Goal: Task Accomplishment & Management: Manage account settings

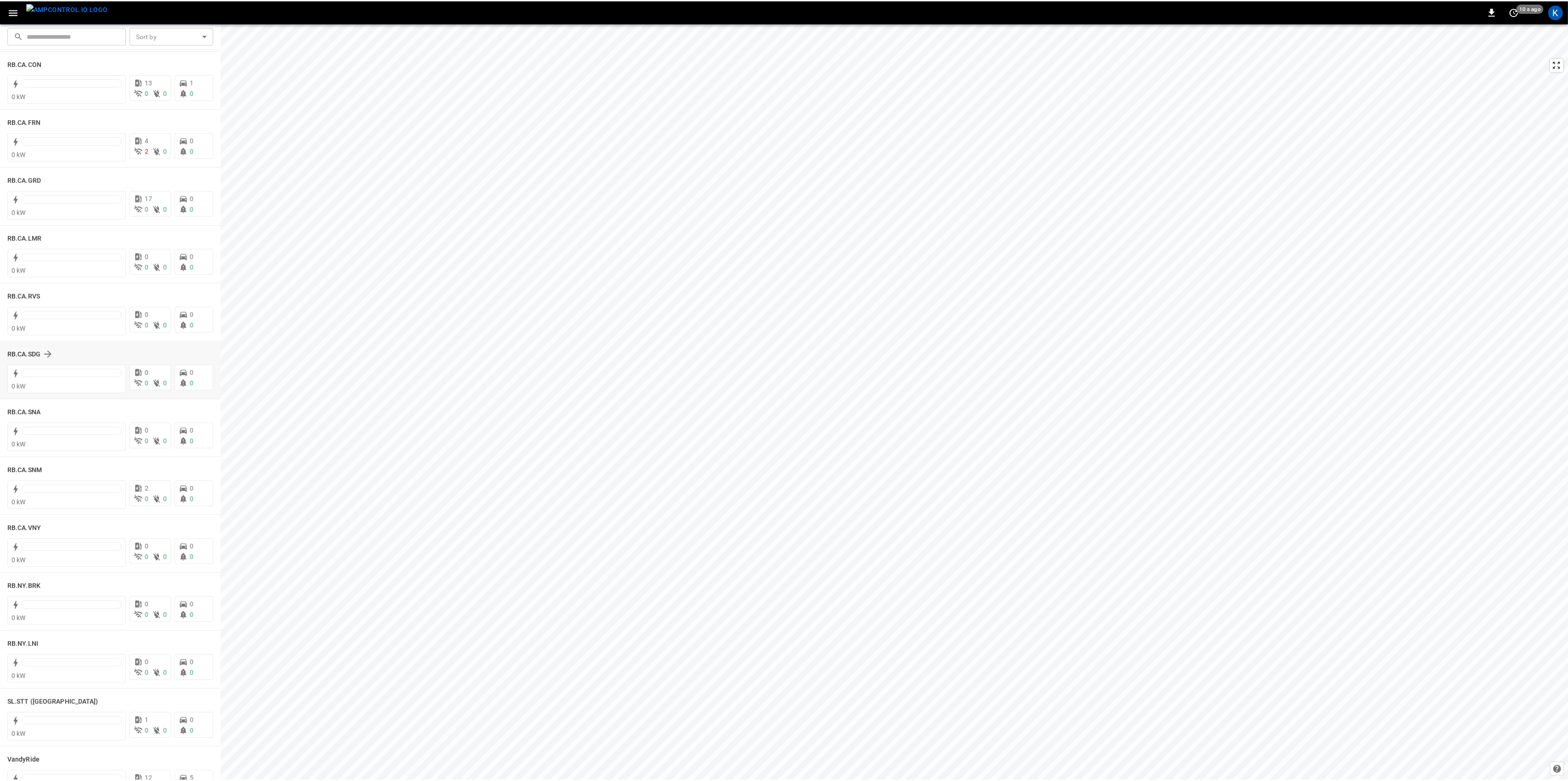
scroll to position [1230, 0]
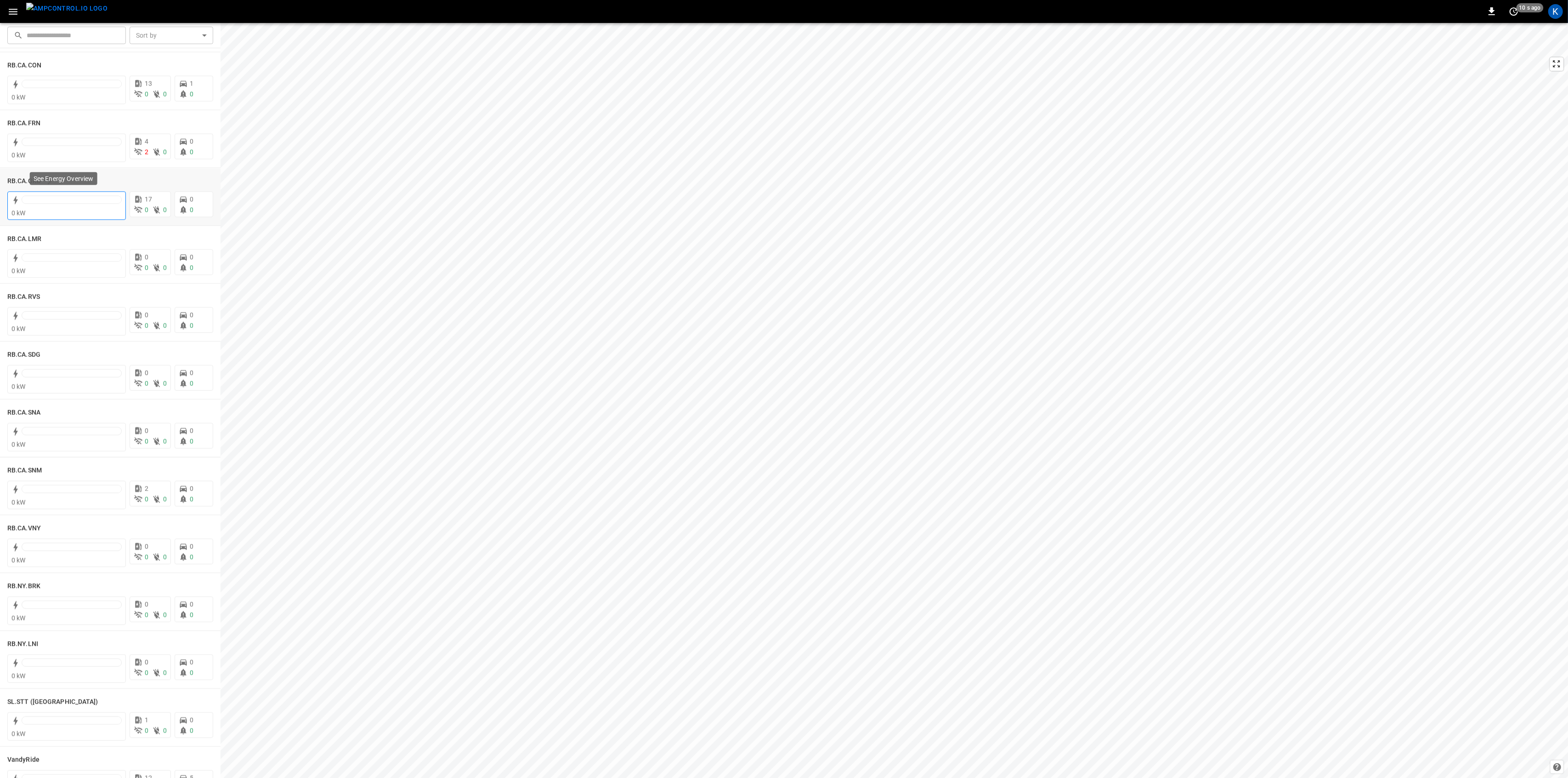
click at [72, 209] on div "0 kW" at bounding box center [66, 213] width 110 height 9
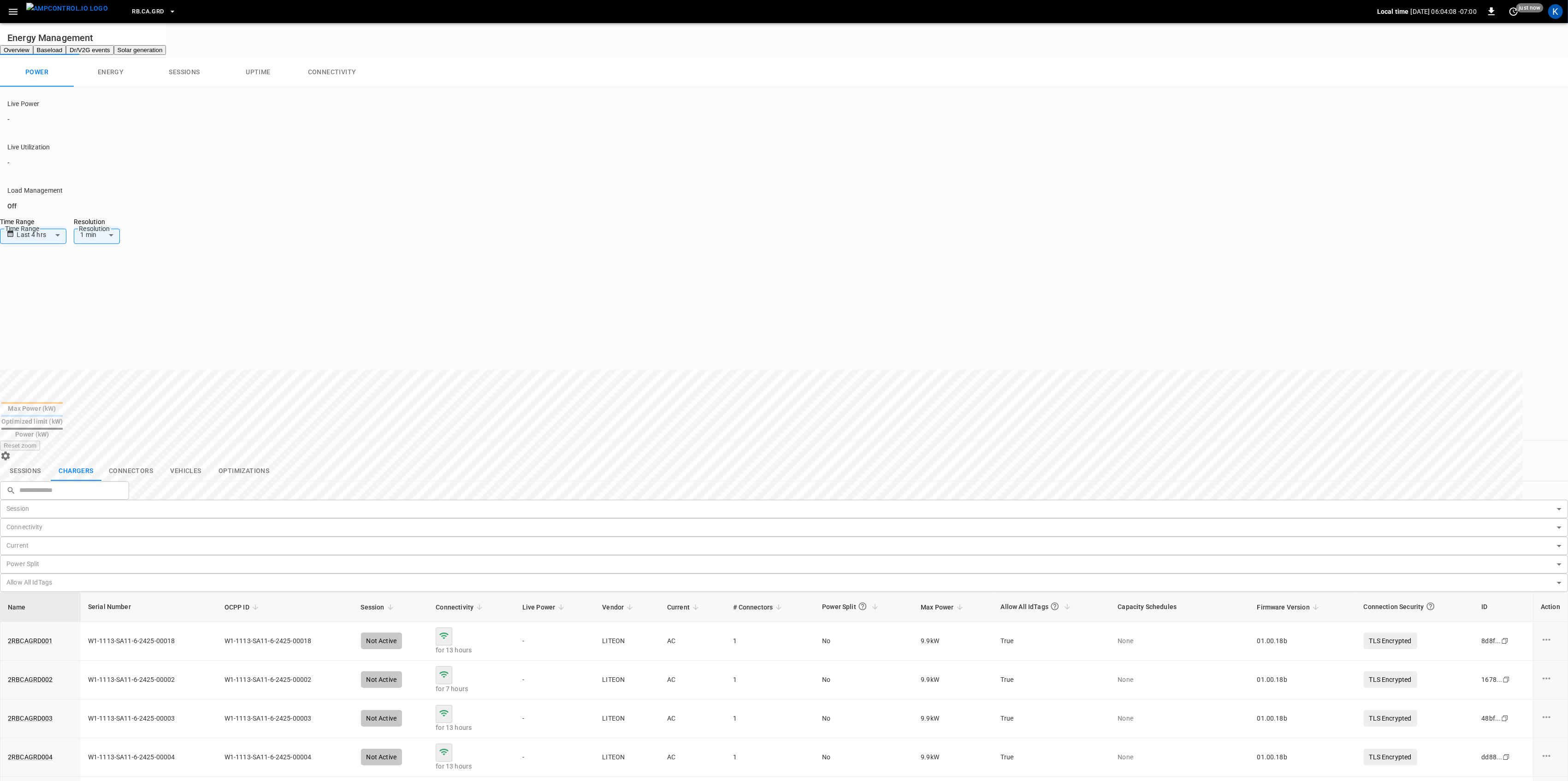
click at [133, 461] on button "Connectors" at bounding box center [130, 471] width 59 height 20
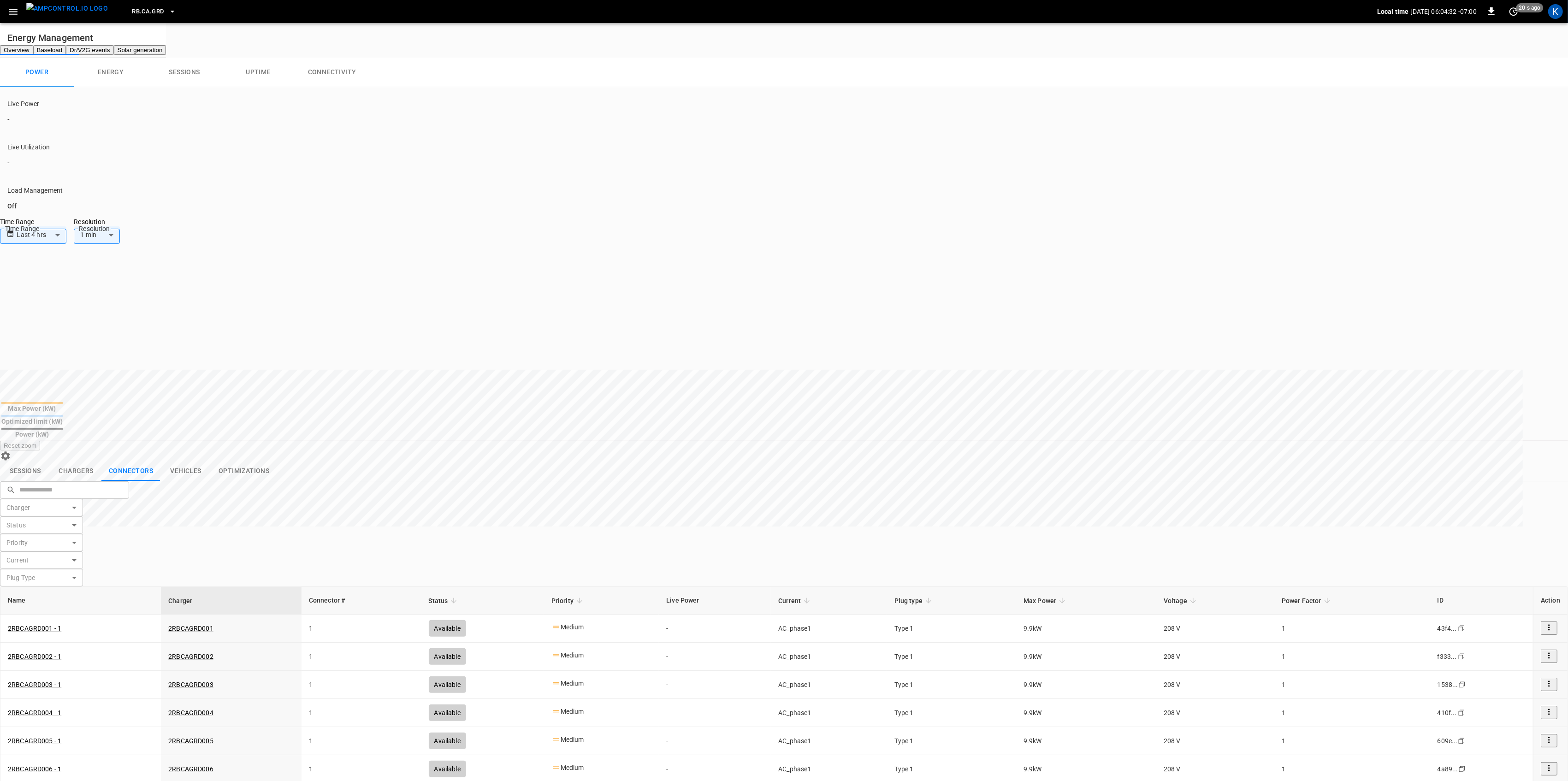
click at [16, 11] on icon "button" at bounding box center [13, 11] width 9 height 6
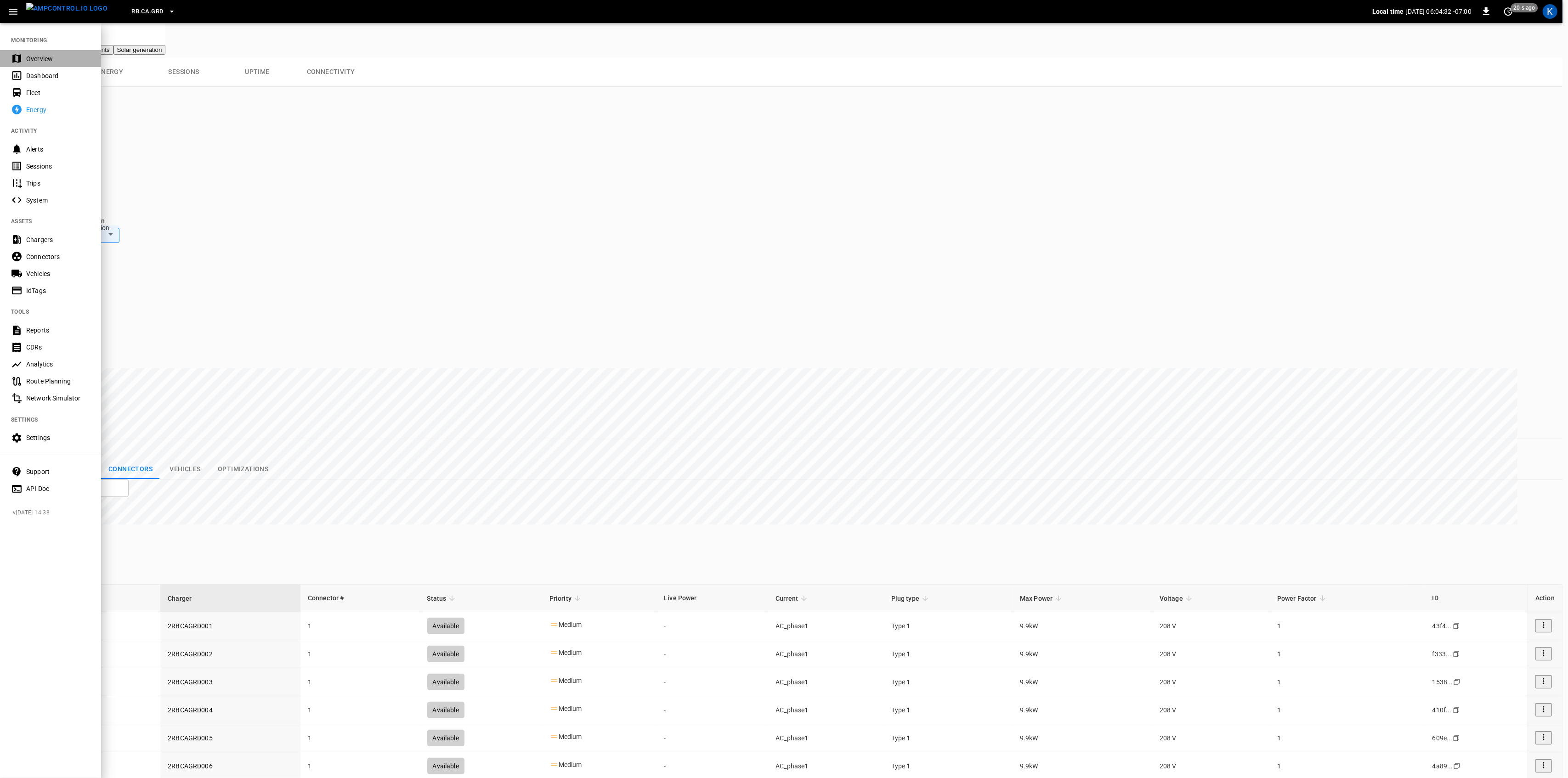
click at [33, 59] on div "Overview" at bounding box center [58, 59] width 64 height 9
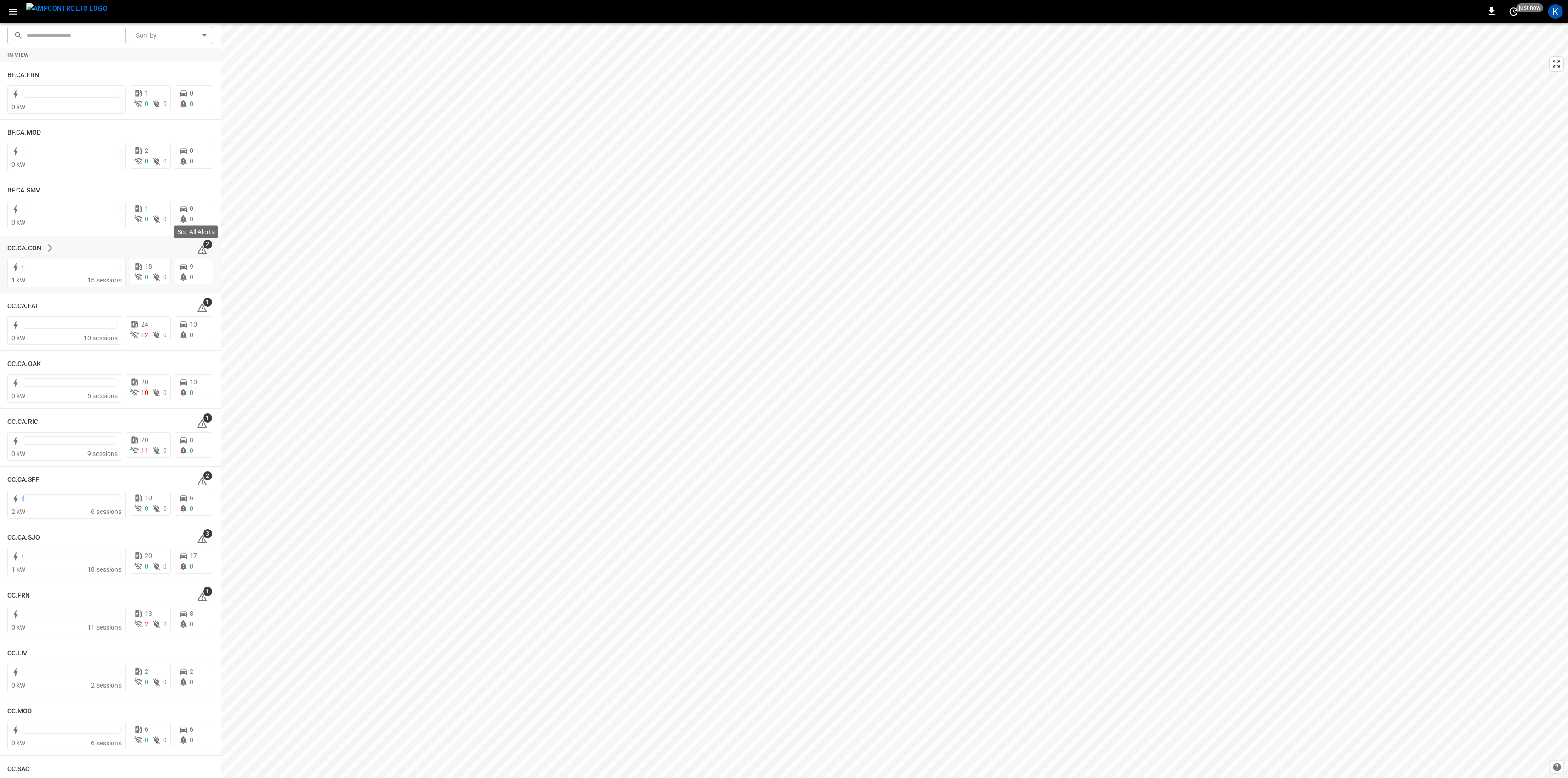
click at [203, 248] on span "2" at bounding box center [207, 244] width 9 height 9
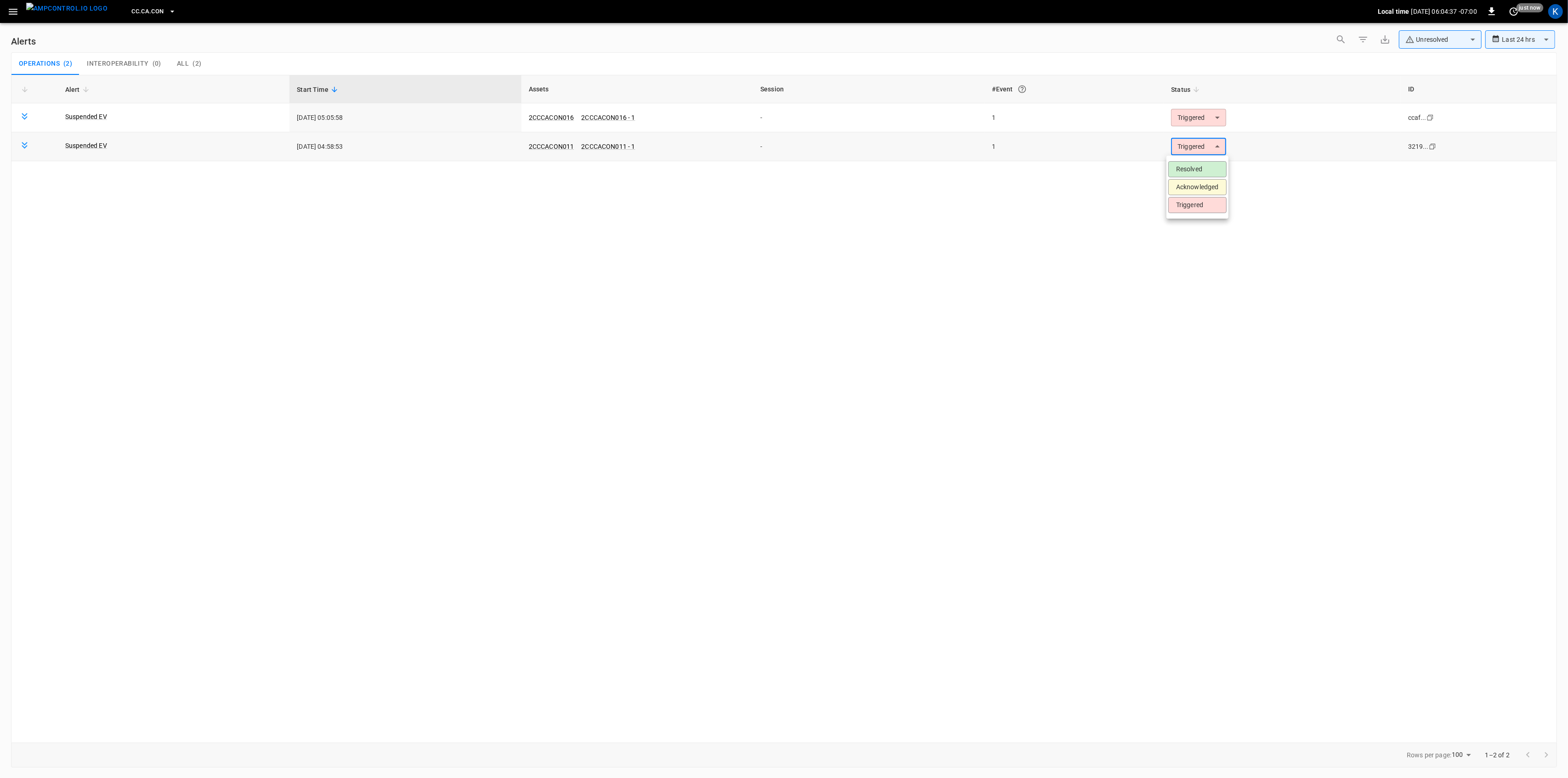
click at [1214, 148] on body "**********" at bounding box center [784, 387] width 1568 height 775
click at [1199, 168] on li "Resolved" at bounding box center [1197, 170] width 59 height 16
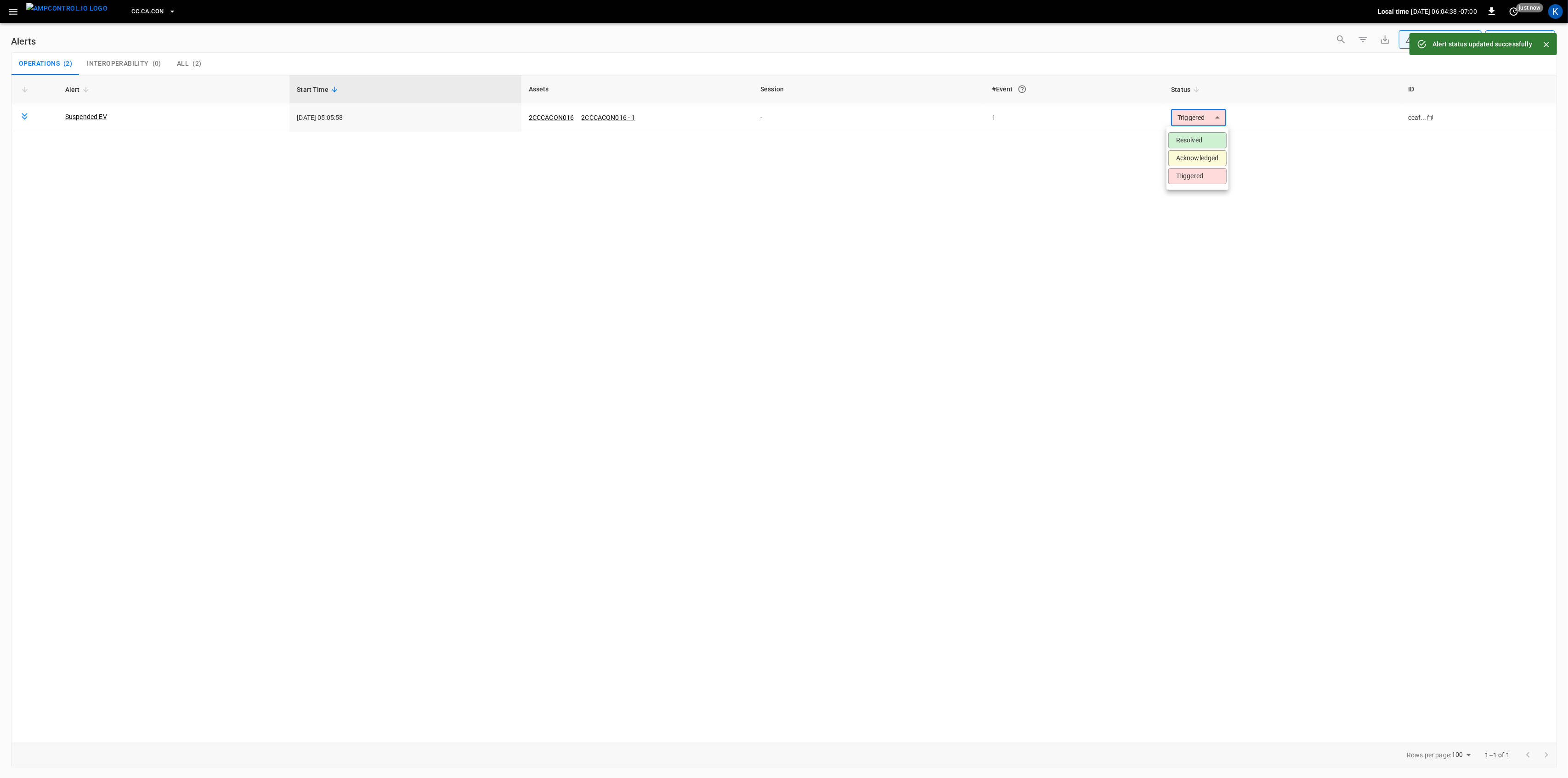
click at [1205, 114] on body "**********" at bounding box center [784, 387] width 1568 height 775
click at [1197, 140] on li "Resolved" at bounding box center [1197, 141] width 59 height 16
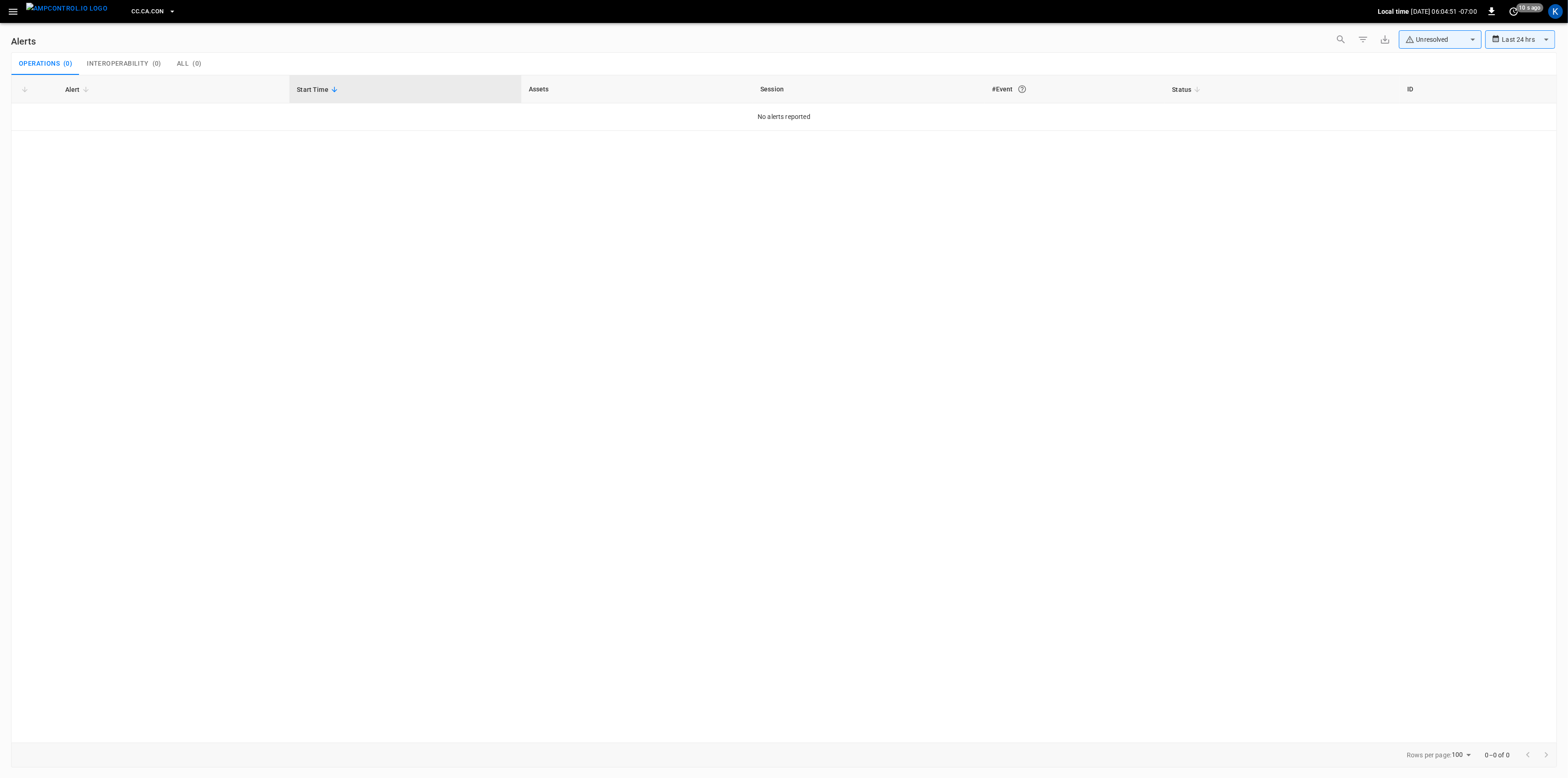
click at [13, 9] on icon "button" at bounding box center [13, 11] width 9 height 6
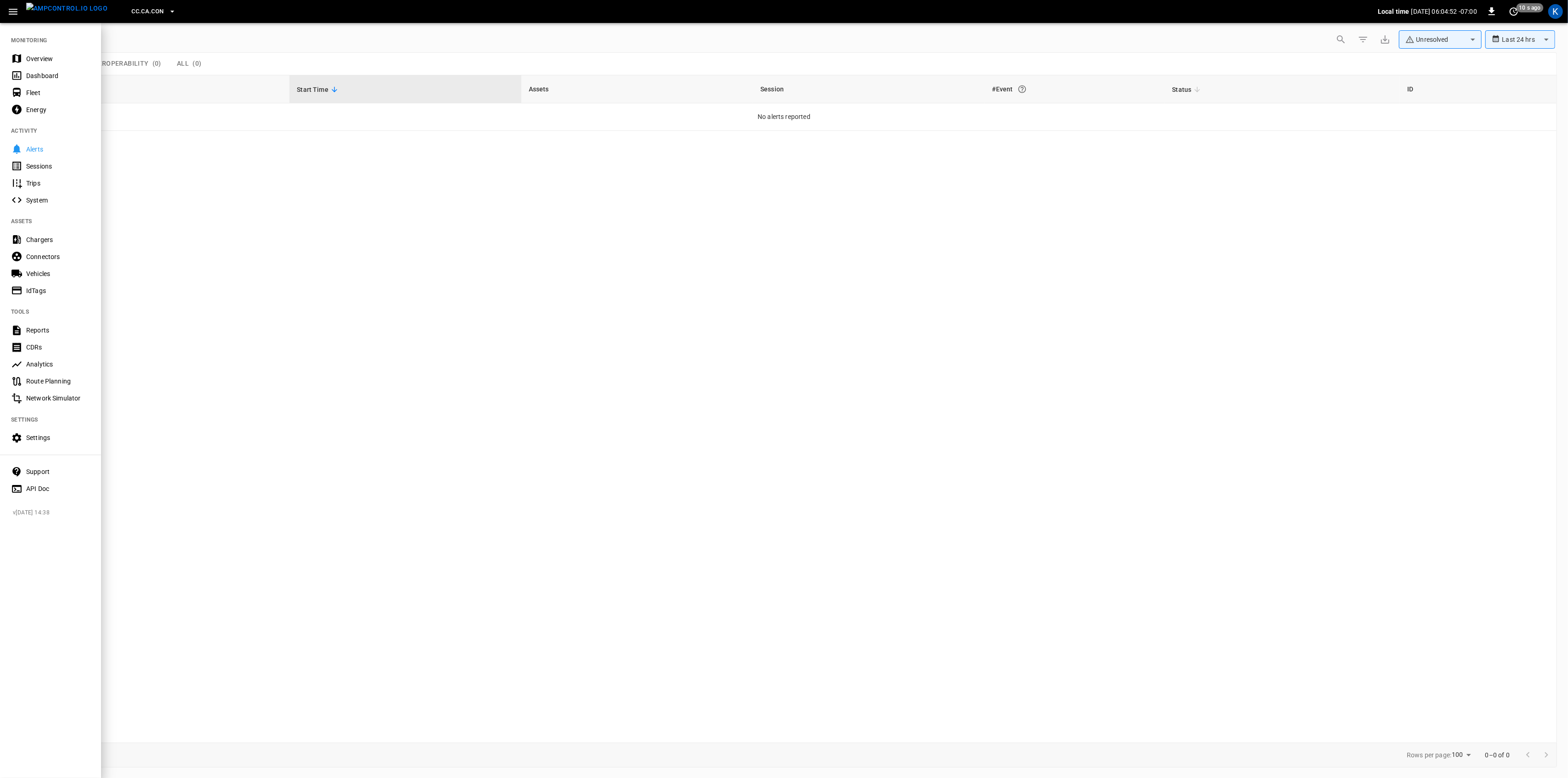
click at [35, 59] on div "Overview" at bounding box center [58, 59] width 64 height 9
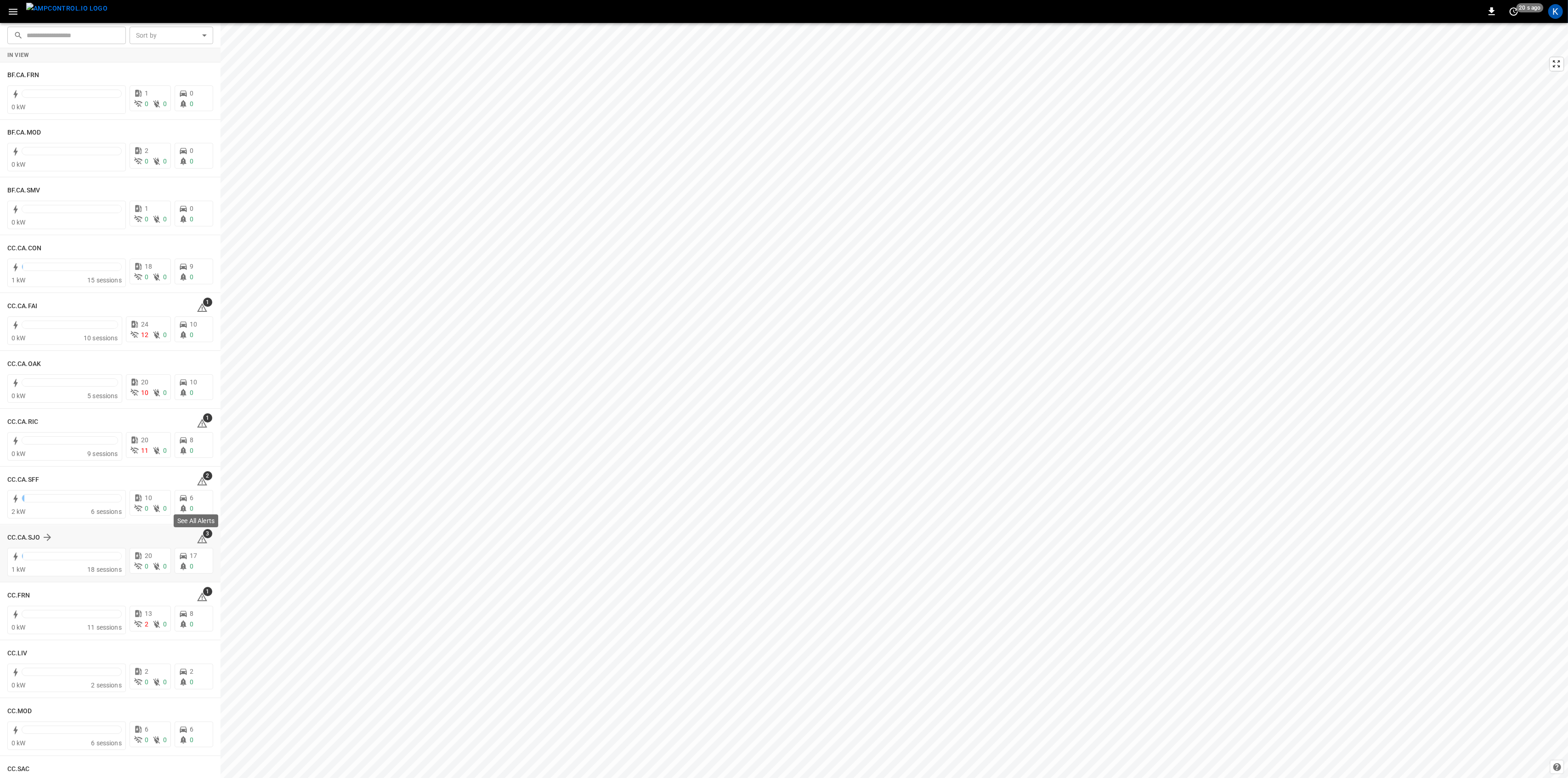
click at [203, 535] on span "3" at bounding box center [207, 533] width 9 height 9
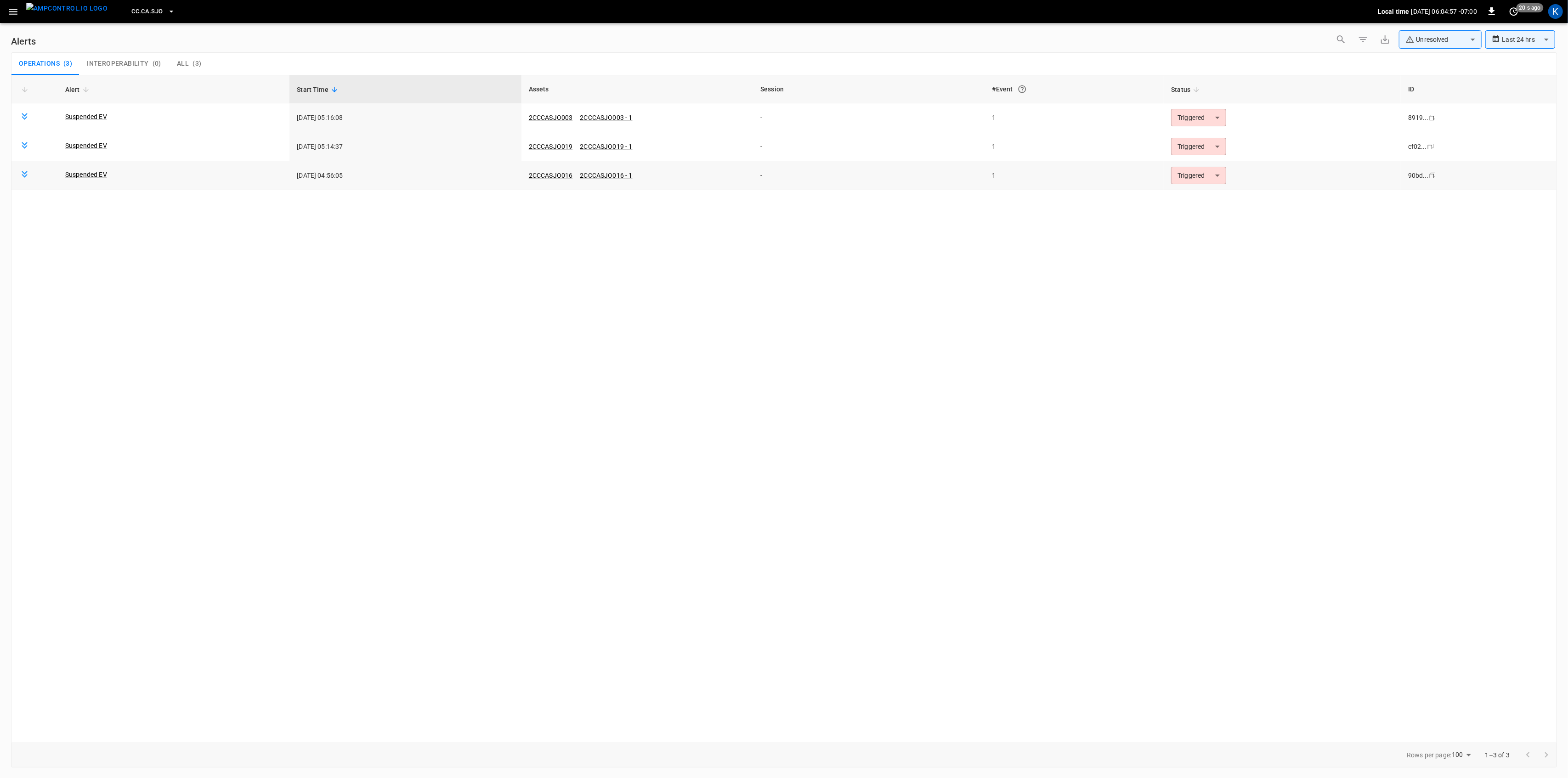
click at [1189, 180] on body "**********" at bounding box center [784, 387] width 1568 height 775
click at [1195, 204] on li "Resolved" at bounding box center [1197, 199] width 59 height 16
click at [1193, 151] on body "**********" at bounding box center [784, 387] width 1568 height 775
click at [1192, 166] on li "Resolved" at bounding box center [1197, 170] width 59 height 16
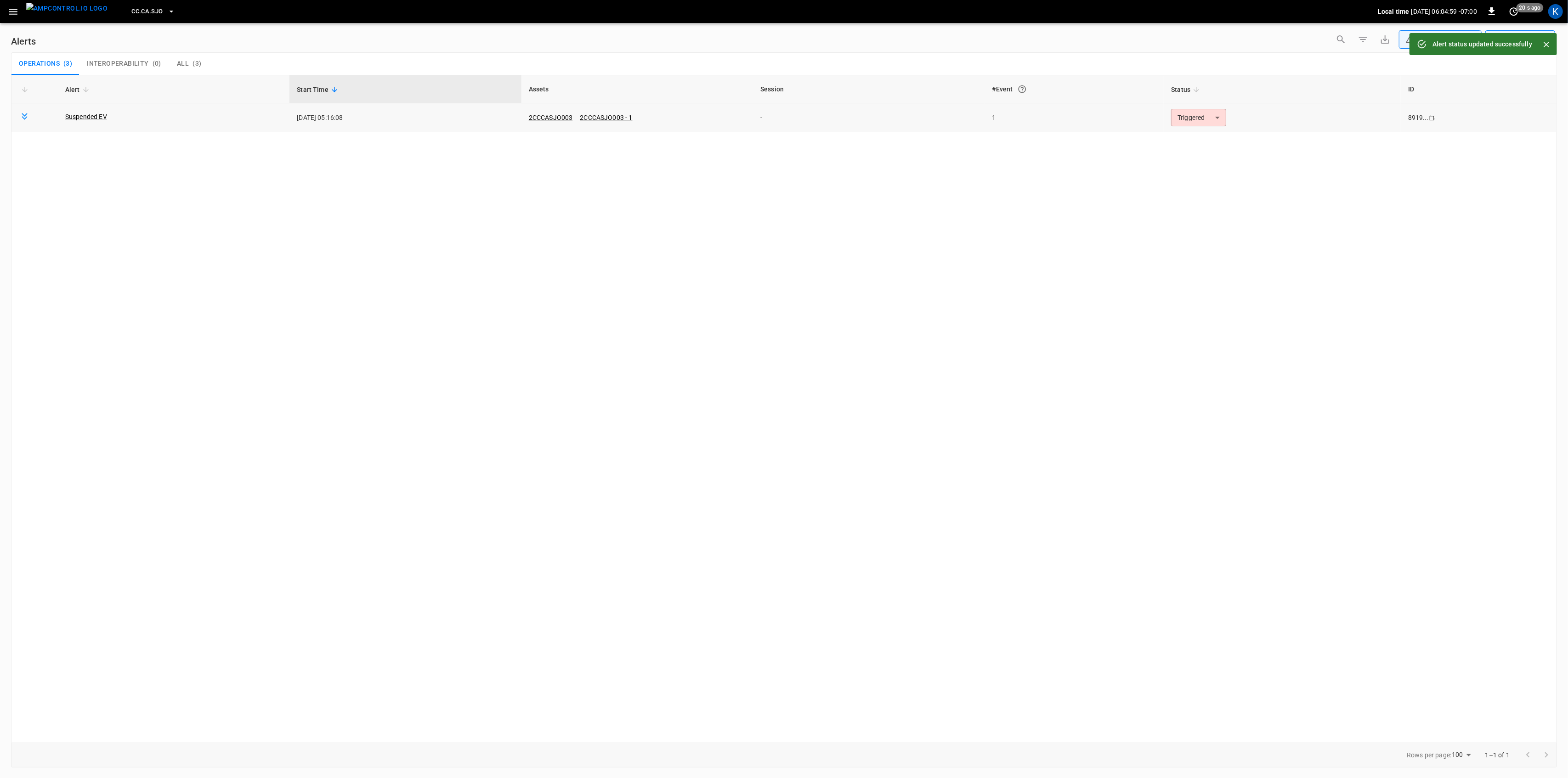
click at [1216, 117] on body "**********" at bounding box center [784, 387] width 1568 height 775
drag, startPoint x: 1192, startPoint y: 137, endPoint x: 1187, endPoint y: 143, distance: 7.8
click at [1189, 140] on li "Resolved" at bounding box center [1197, 141] width 59 height 16
click at [15, 11] on icon "button" at bounding box center [13, 11] width 9 height 6
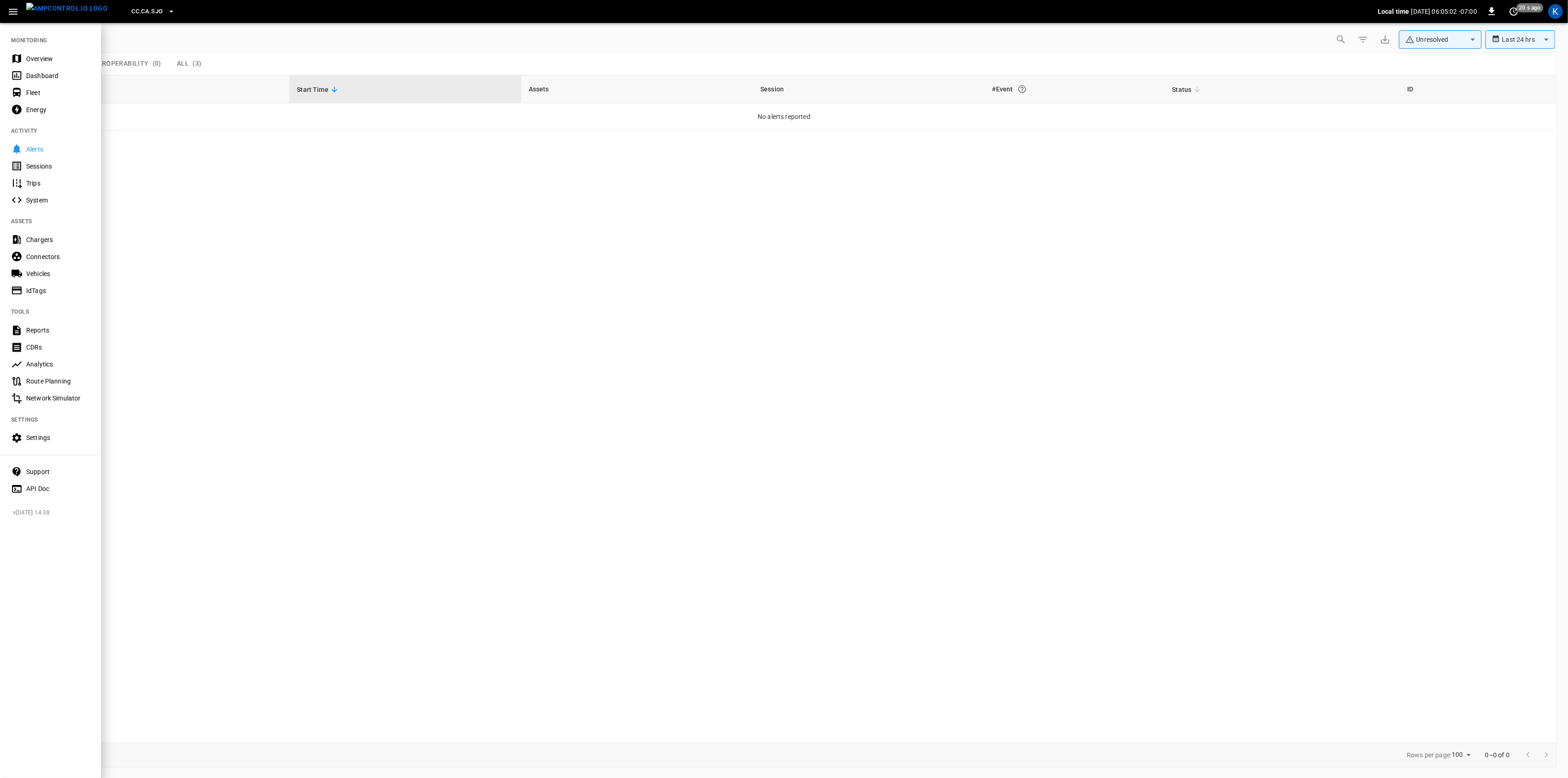
click at [26, 54] on div "Overview" at bounding box center [58, 59] width 64 height 9
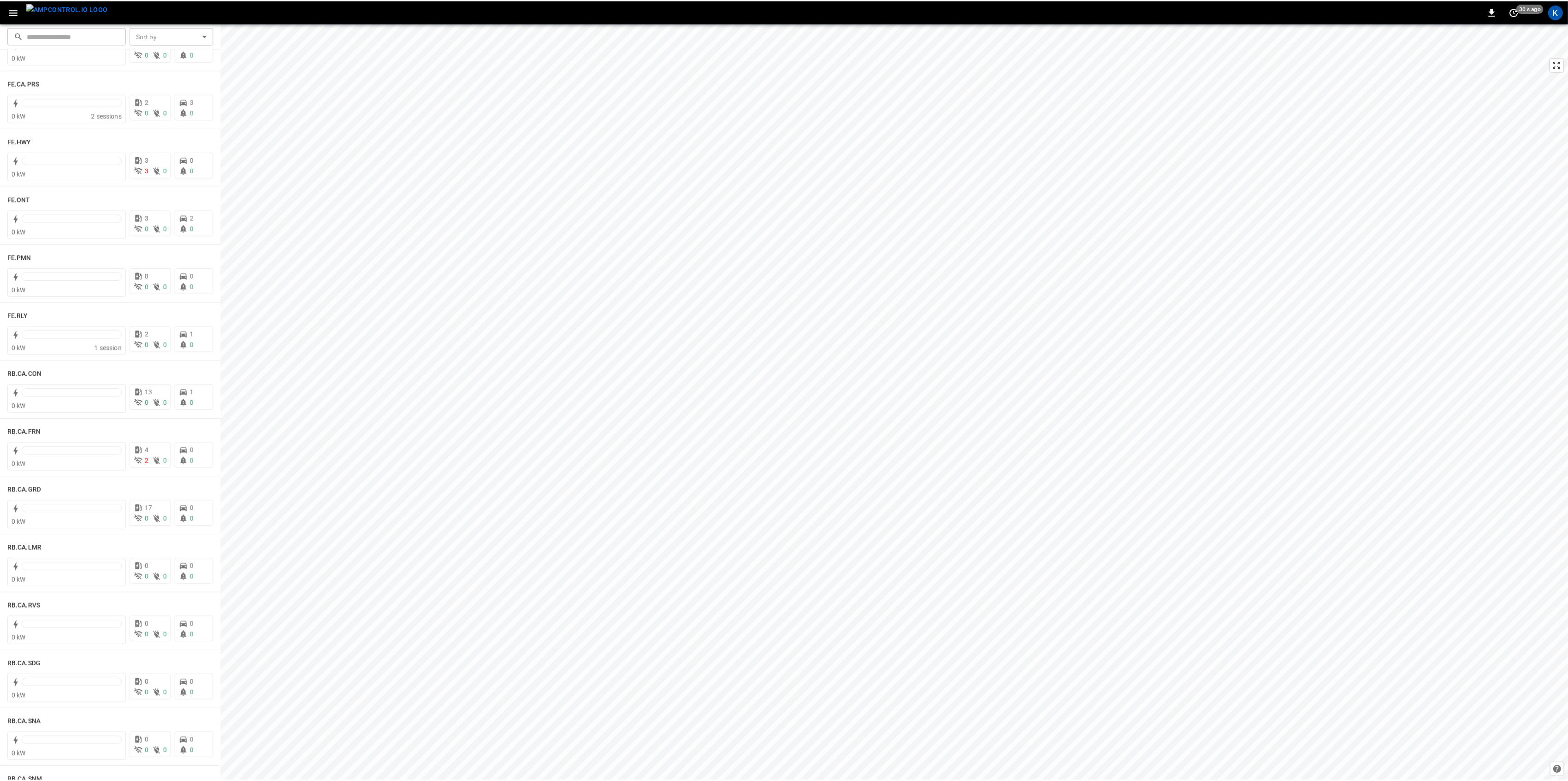
scroll to position [922, 0]
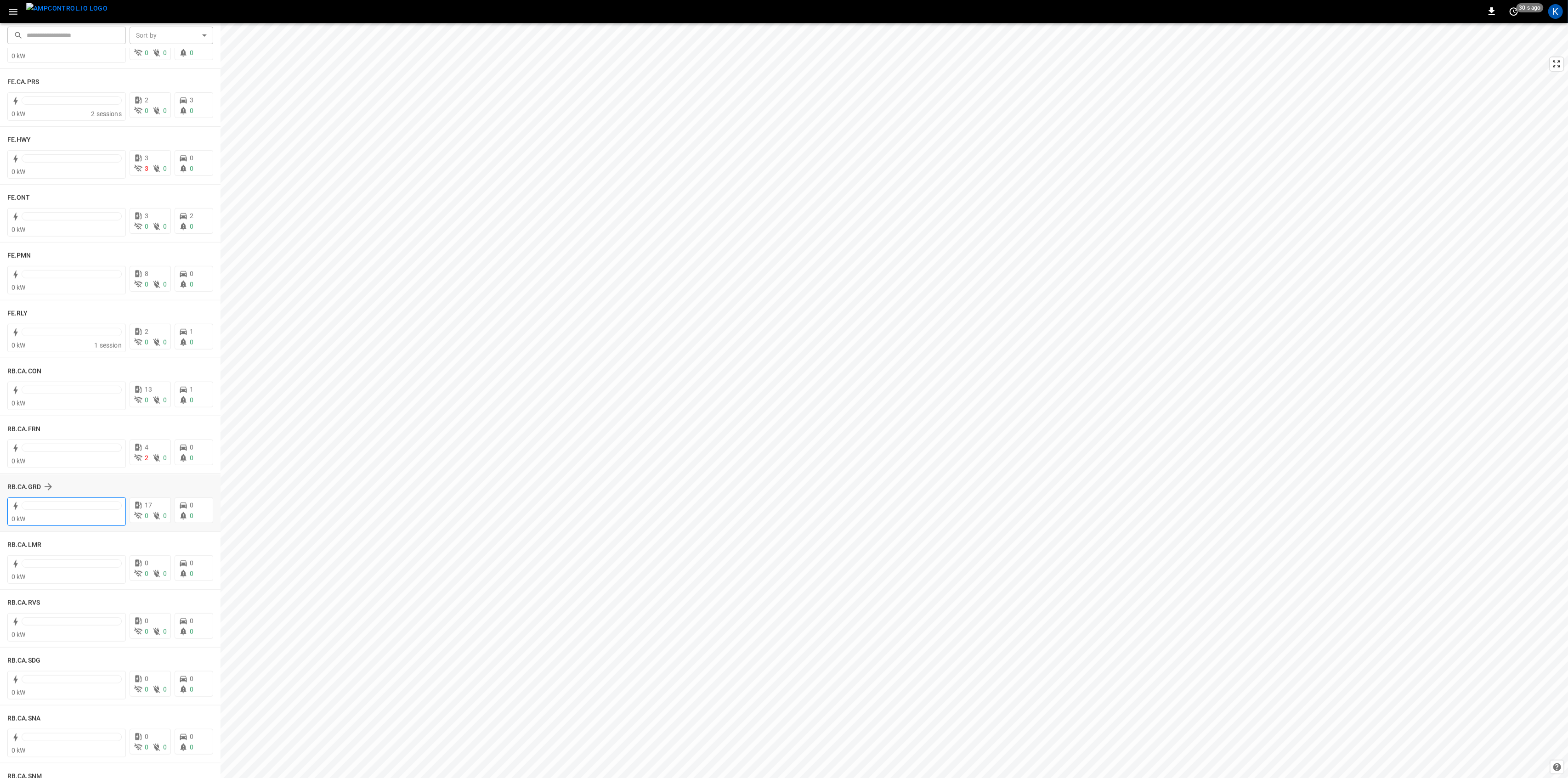
click at [69, 508] on div at bounding box center [71, 506] width 99 height 8
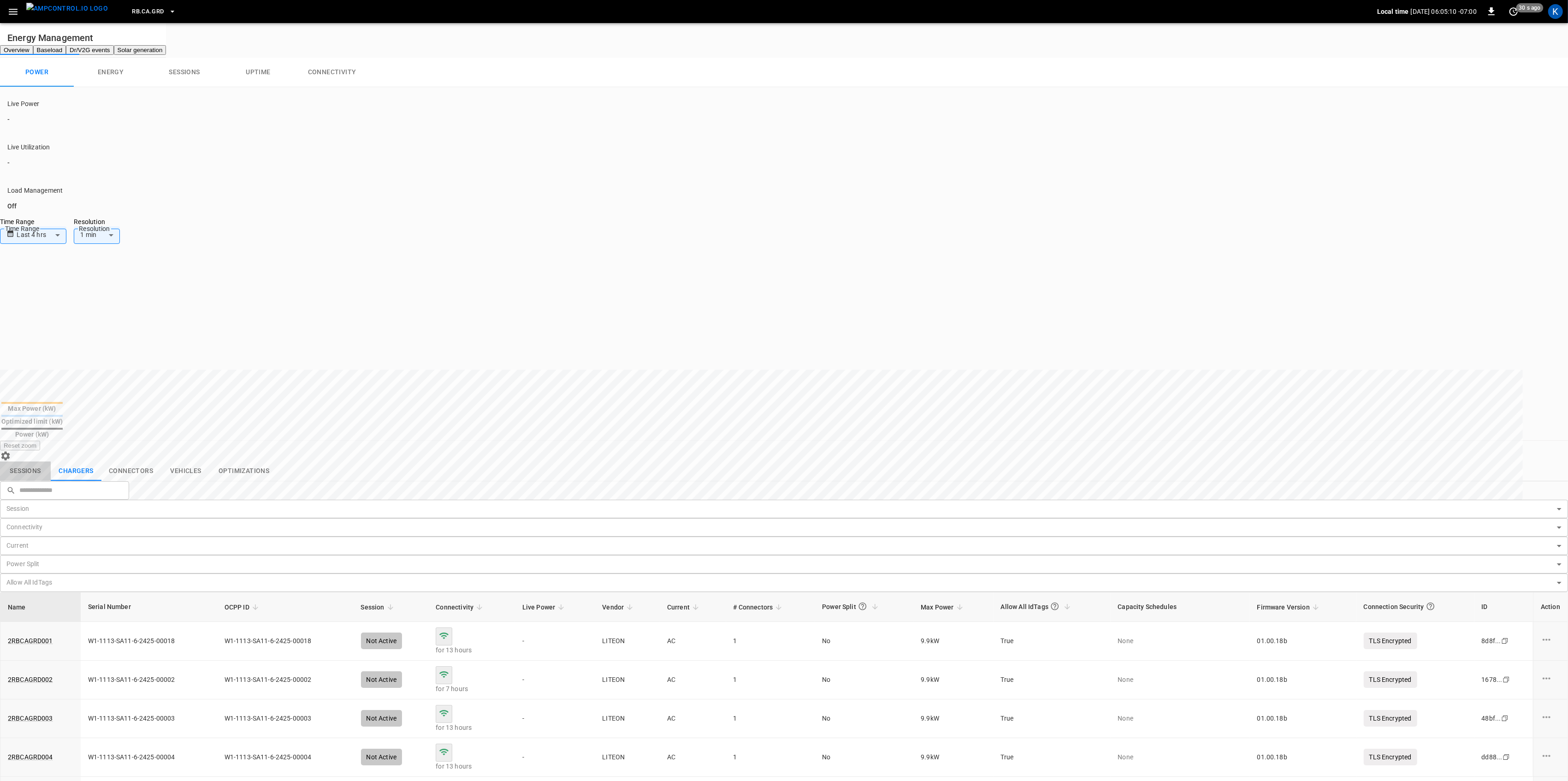
click at [32, 461] on button "Sessions" at bounding box center [25, 471] width 51 height 20
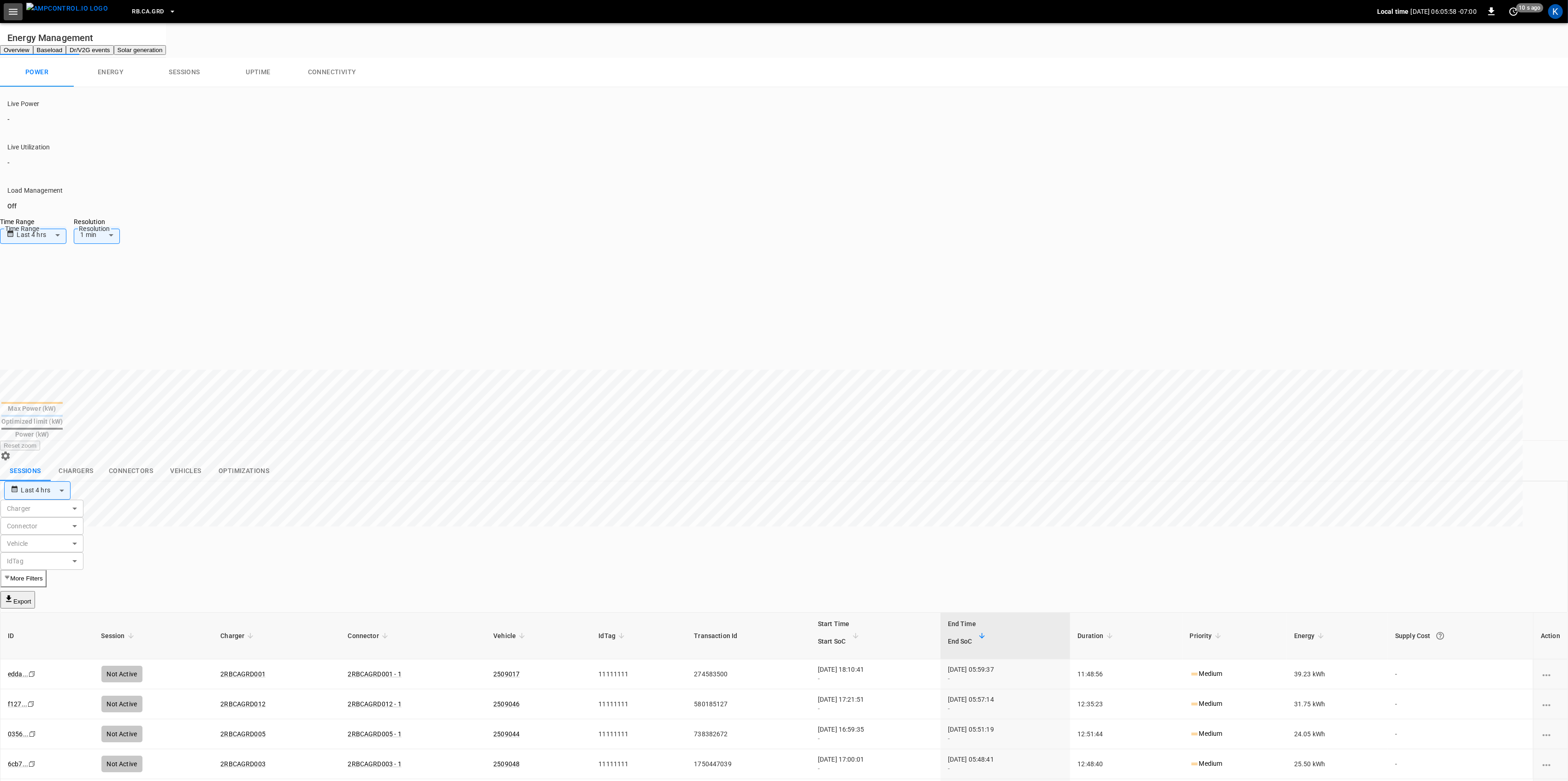
click at [19, 10] on button "button" at bounding box center [13, 11] width 19 height 17
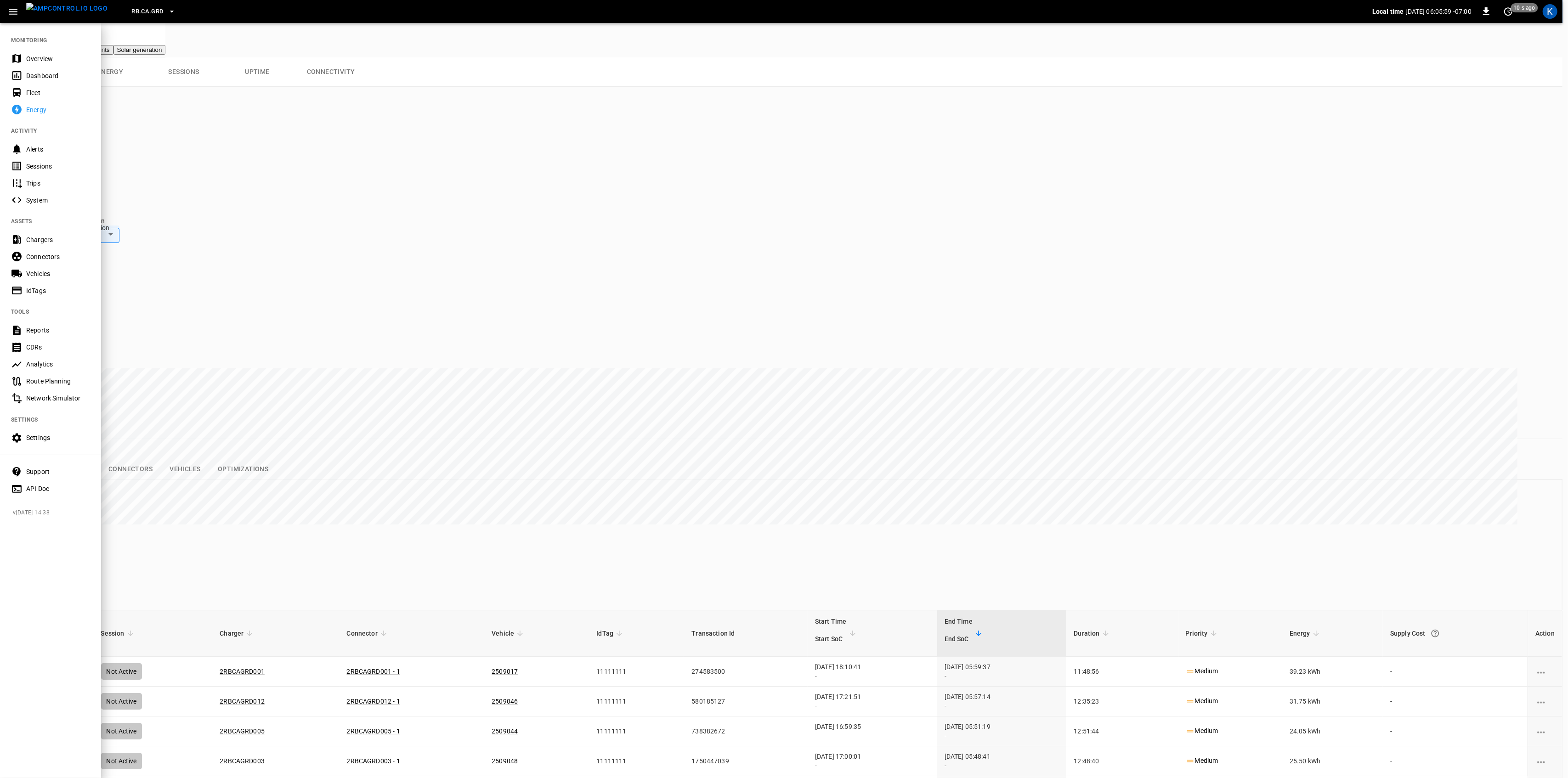
click at [30, 55] on div "Overview" at bounding box center [58, 59] width 64 height 9
